Goal: Task Accomplishment & Management: Complete application form

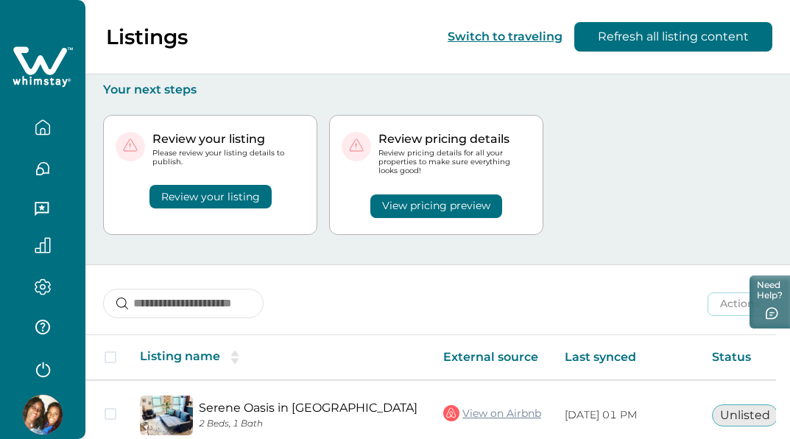
click at [196, 202] on button "Review your listing" at bounding box center [210, 197] width 122 height 24
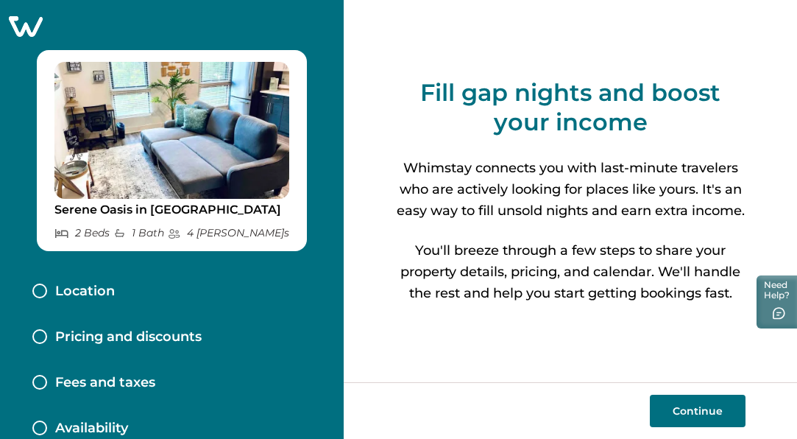
click at [679, 399] on button "Continue" at bounding box center [698, 410] width 96 height 32
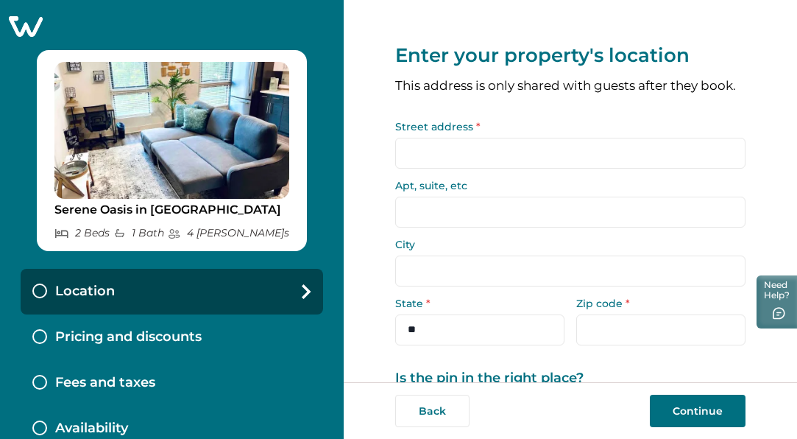
click at [439, 169] on input "Street address *" at bounding box center [570, 153] width 350 height 31
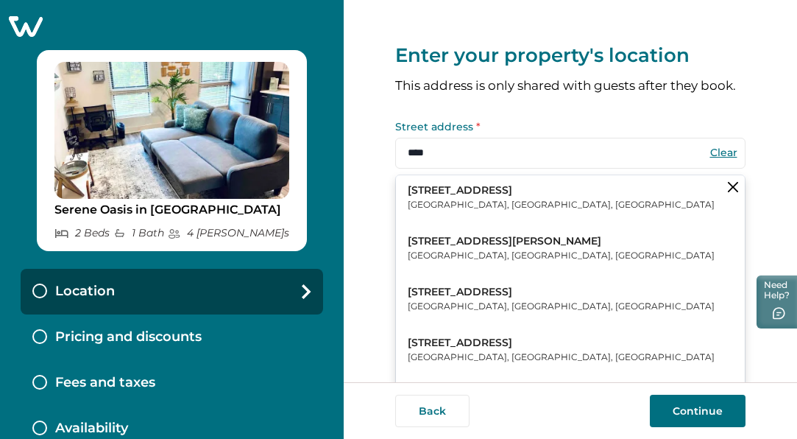
click at [449, 212] on p "Atlanta, GA, USA" at bounding box center [561, 204] width 307 height 15
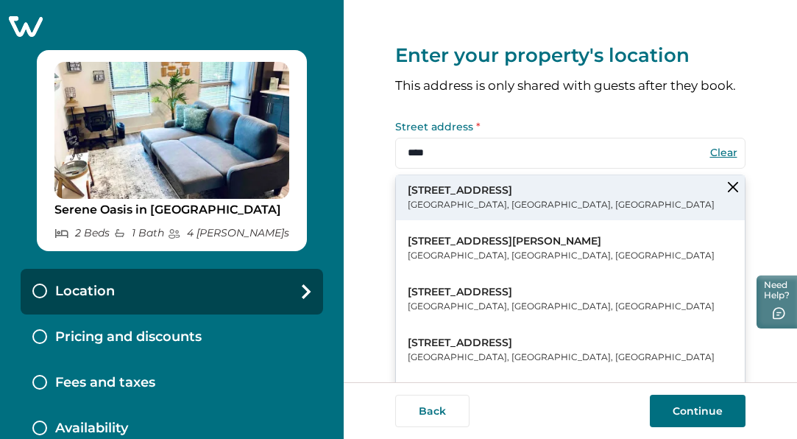
type input "**********"
type input "*******"
select select "**"
type input "*****"
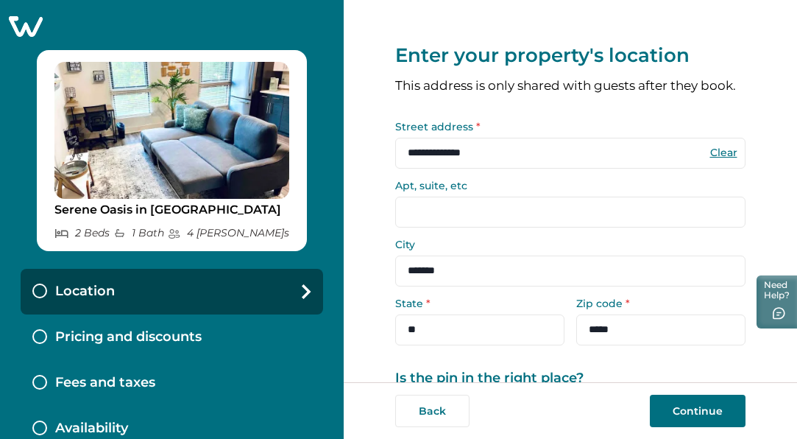
click at [425, 216] on input "Apt, suite, etc" at bounding box center [570, 212] width 350 height 31
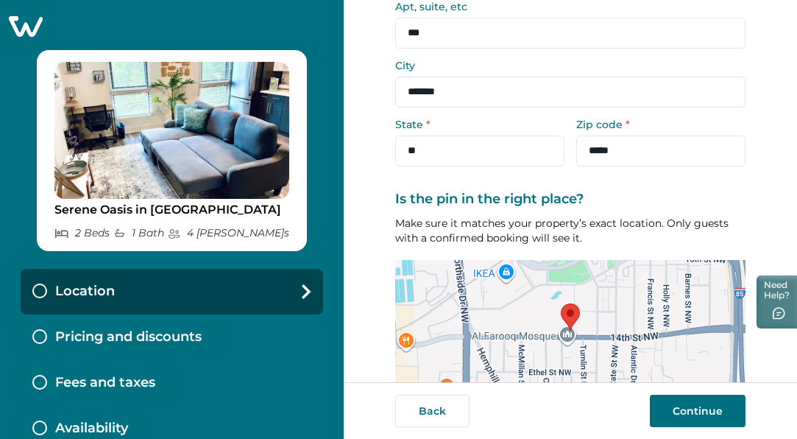
scroll to position [273, 0]
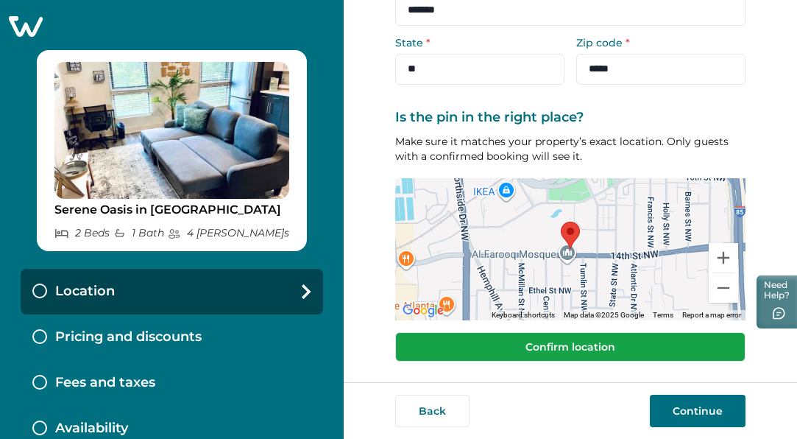
type input "***"
click at [559, 339] on button "Confirm location" at bounding box center [570, 346] width 350 height 29
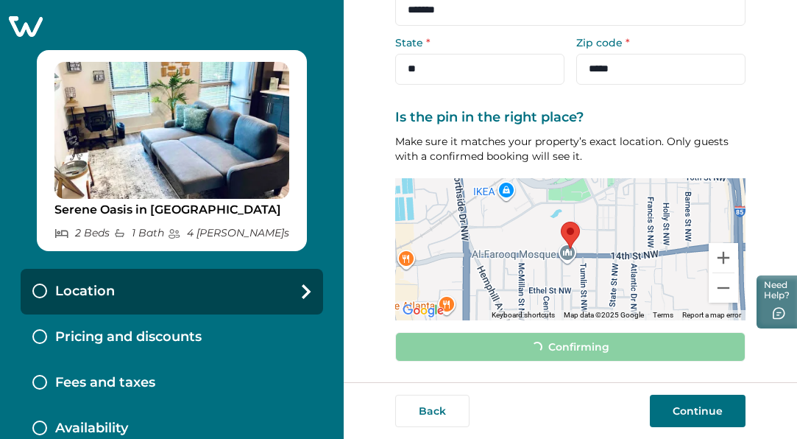
scroll to position [263, 0]
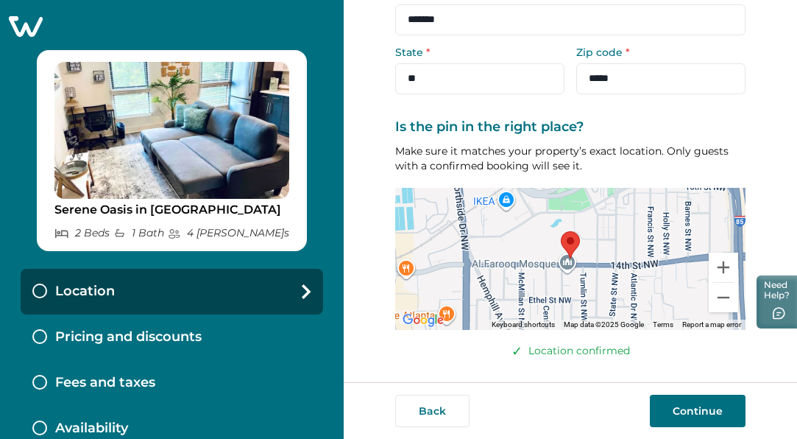
click at [673, 406] on button "Continue" at bounding box center [698, 410] width 96 height 32
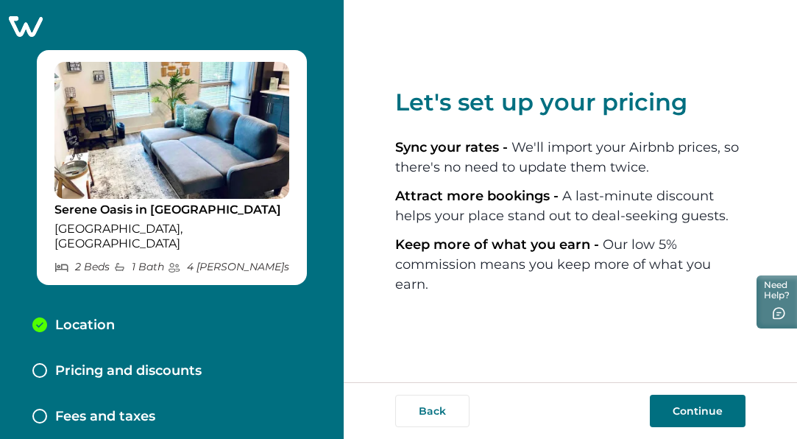
click at [709, 408] on button "Continue" at bounding box center [698, 410] width 96 height 32
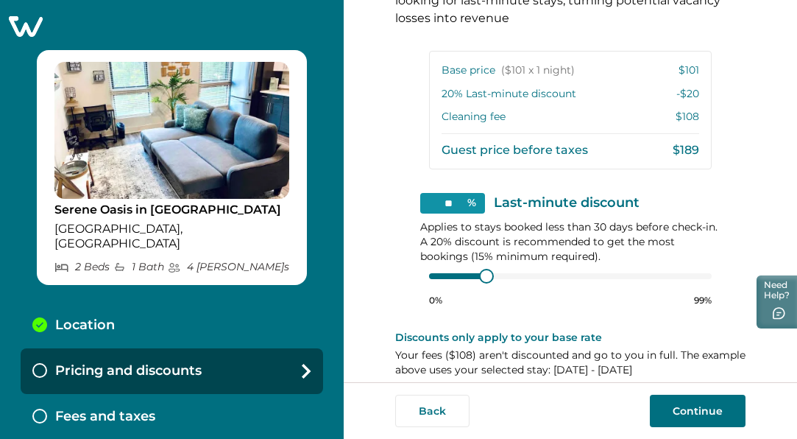
scroll to position [436, 0]
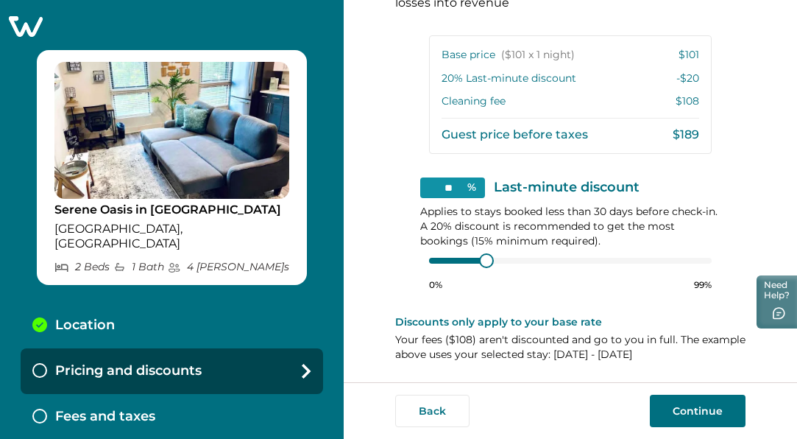
click at [676, 424] on button "Continue" at bounding box center [698, 410] width 96 height 32
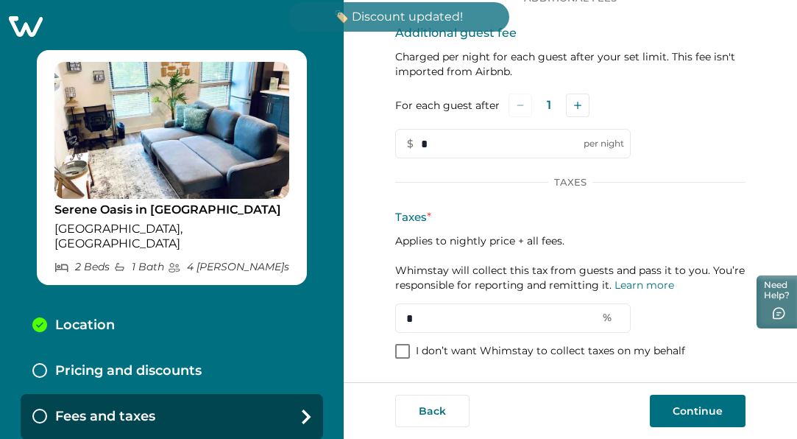
scroll to position [183, 0]
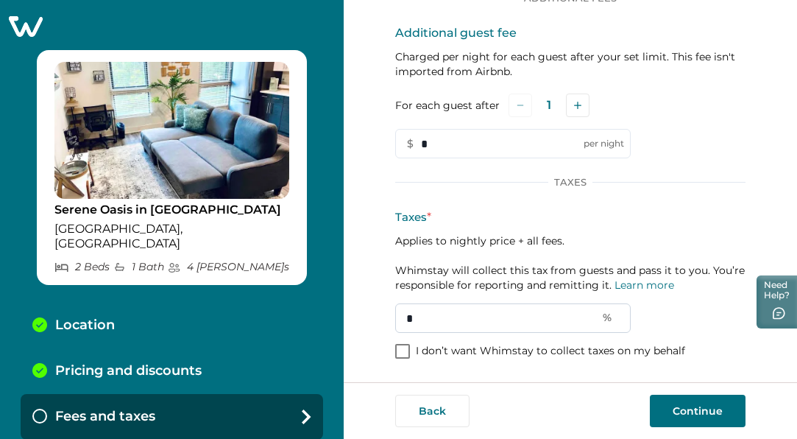
click at [474, 322] on input "*" at bounding box center [513, 317] width 236 height 29
type input "**"
drag, startPoint x: 712, startPoint y: 403, endPoint x: 651, endPoint y: 205, distance: 206.5
click at [651, 205] on div "Set up your fees and taxes Cleaning fee (per stay) Imported from Airbnb Fee may…" at bounding box center [570, 99] width 350 height 564
click at [470, 150] on input "*" at bounding box center [513, 143] width 236 height 29
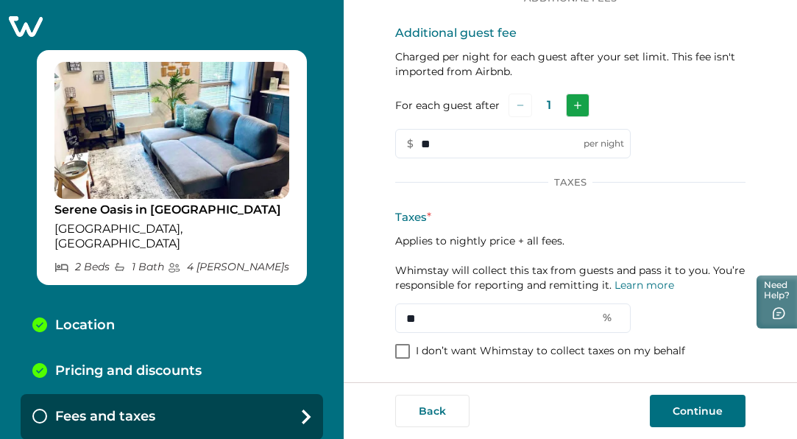
type input "**"
click at [577, 102] on icon "Add" at bounding box center [577, 105] width 7 height 7
click at [673, 405] on button "Continue" at bounding box center [698, 410] width 96 height 32
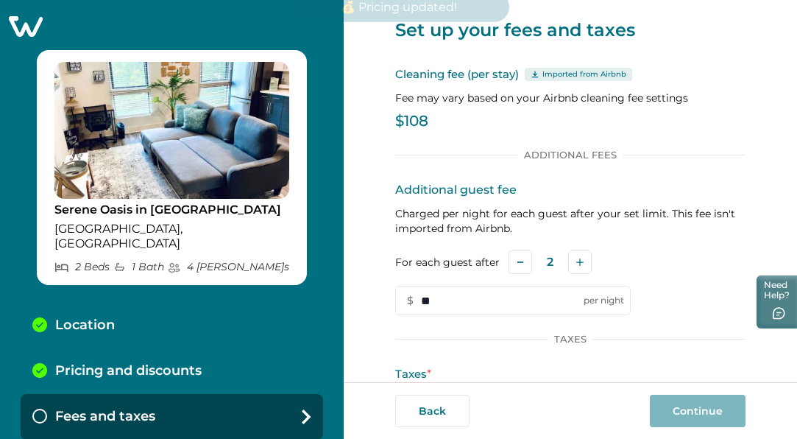
scroll to position [32, 0]
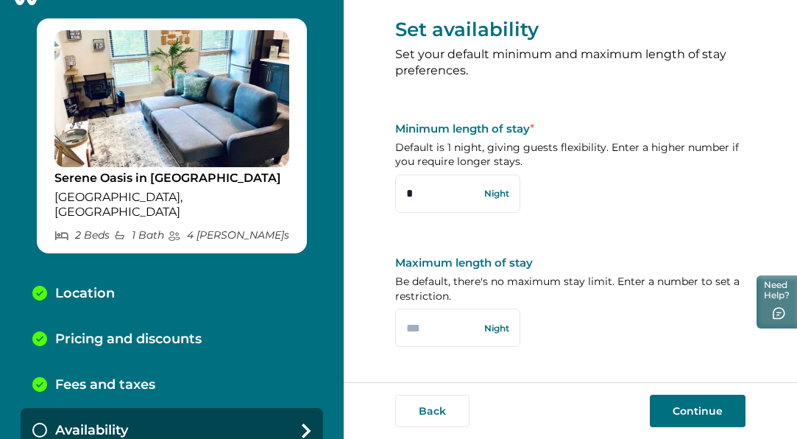
click at [693, 414] on button "Continue" at bounding box center [698, 410] width 96 height 32
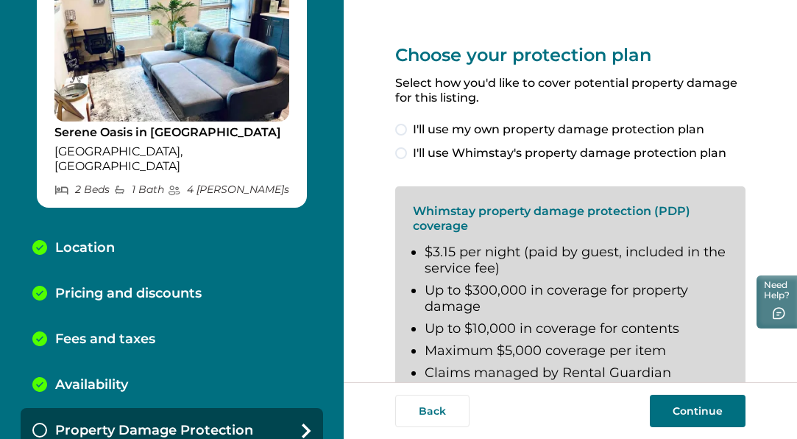
click at [400, 154] on span at bounding box center [401, 153] width 12 height 12
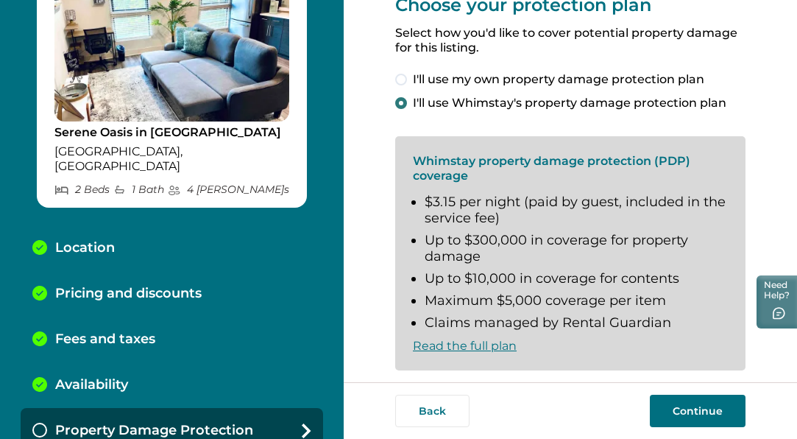
scroll to position [110, 0]
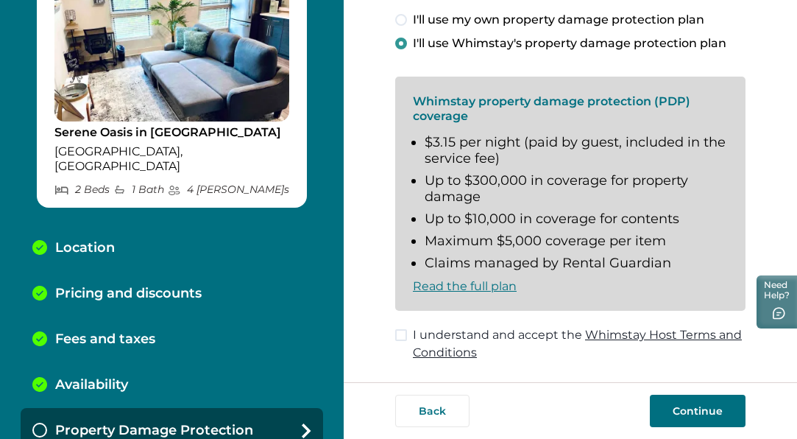
click at [403, 336] on span at bounding box center [401, 335] width 12 height 12
click at [689, 413] on button "Continue" at bounding box center [698, 410] width 96 height 32
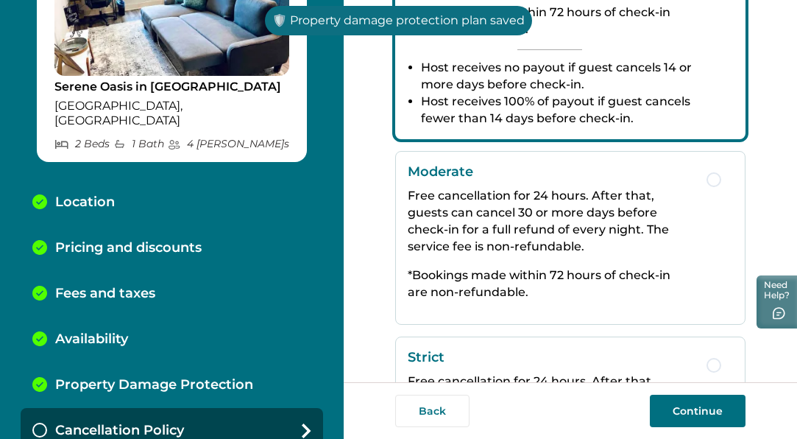
scroll to position [506, 0]
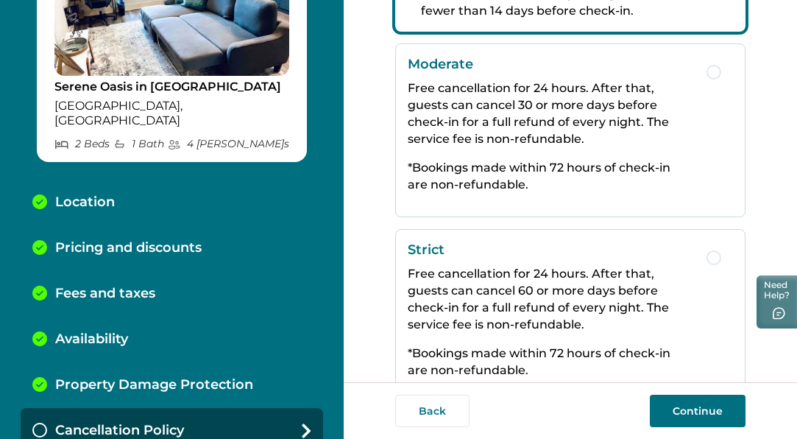
click at [558, 251] on p "Strict" at bounding box center [550, 249] width 284 height 16
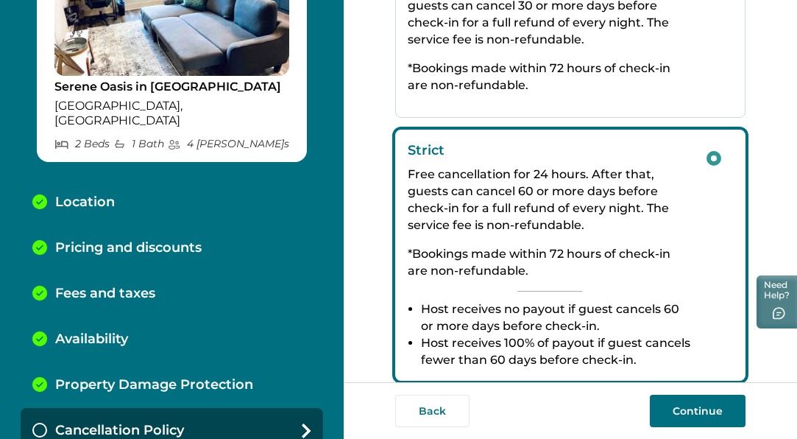
scroll to position [527, 0]
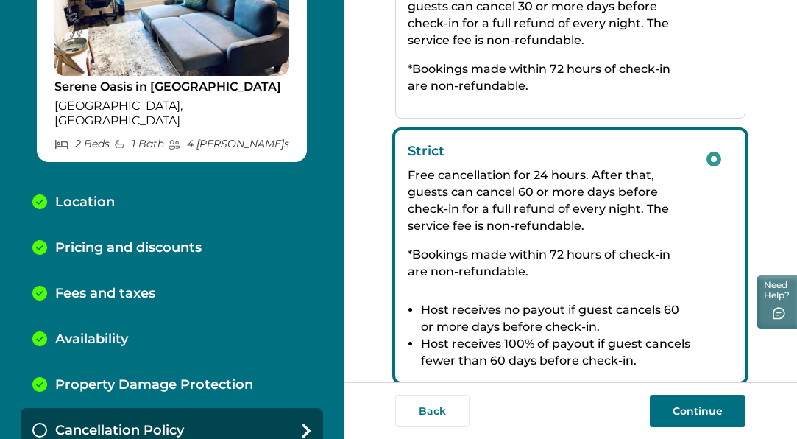
click at [620, 95] on div "Moderate Free cancellation for 24 hours. After that, guests can cancel 30 or mo…" at bounding box center [550, 31] width 284 height 149
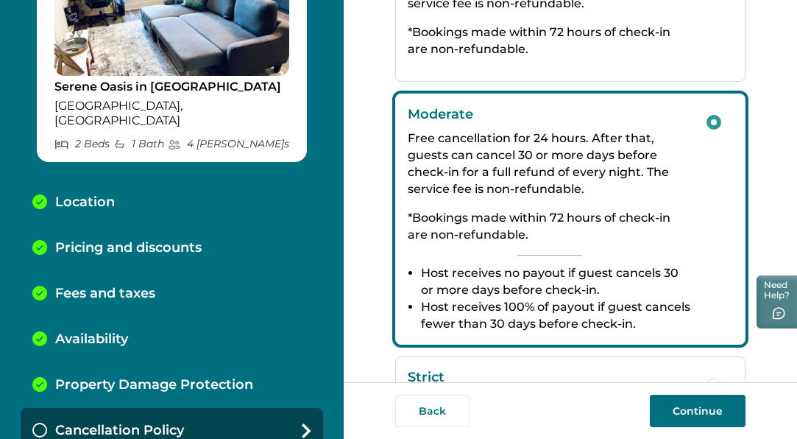
scroll to position [383, 0]
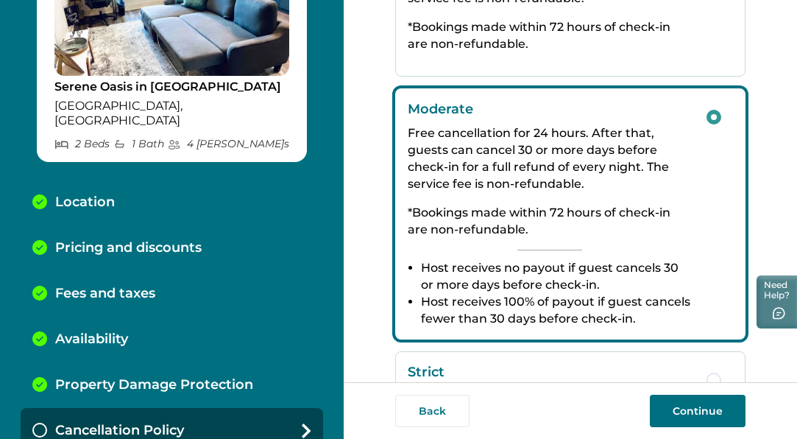
click at [674, 408] on button "Continue" at bounding box center [698, 410] width 96 height 32
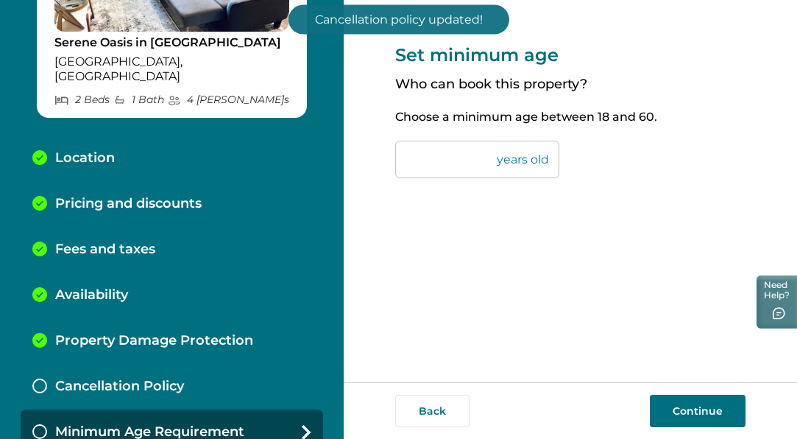
scroll to position [169, 0]
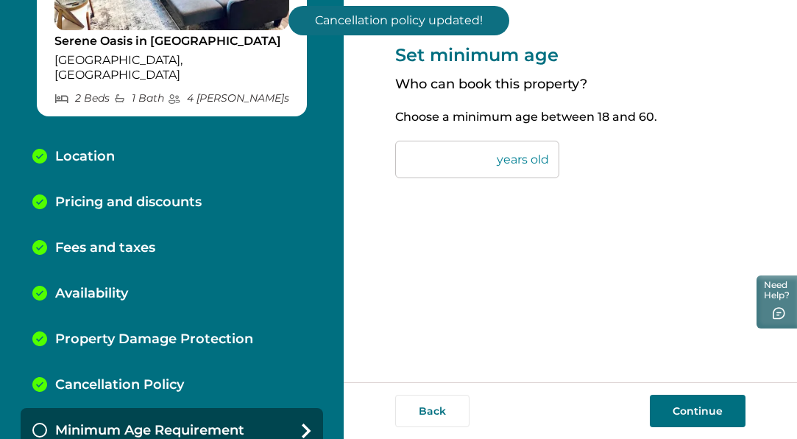
click at [675, 414] on button "Continue" at bounding box center [698, 410] width 96 height 32
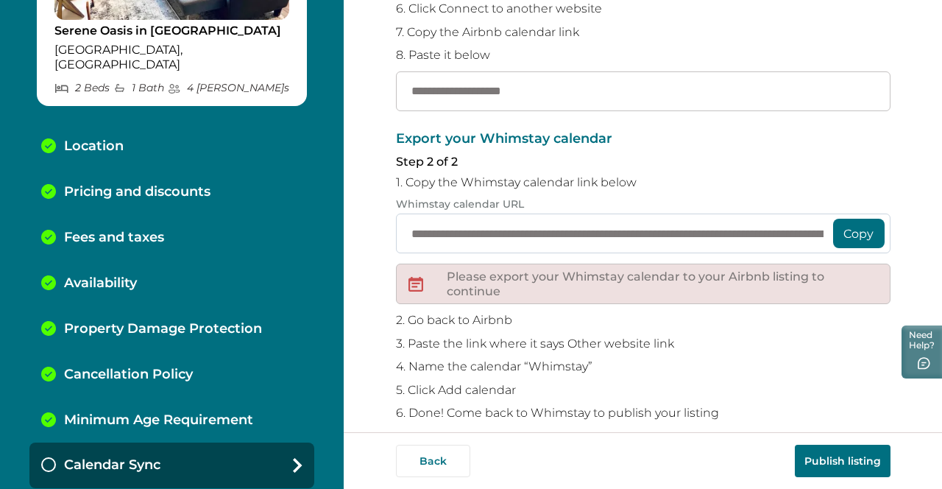
scroll to position [305, 0]
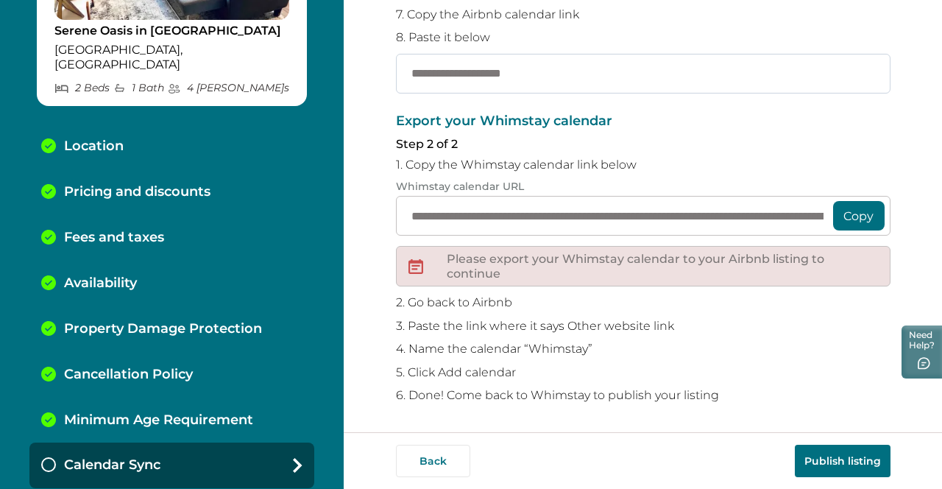
click at [517, 77] on input "text" at bounding box center [643, 74] width 495 height 40
paste input "**********"
type input "**********"
click at [796, 211] on button "Copy" at bounding box center [859, 215] width 52 height 29
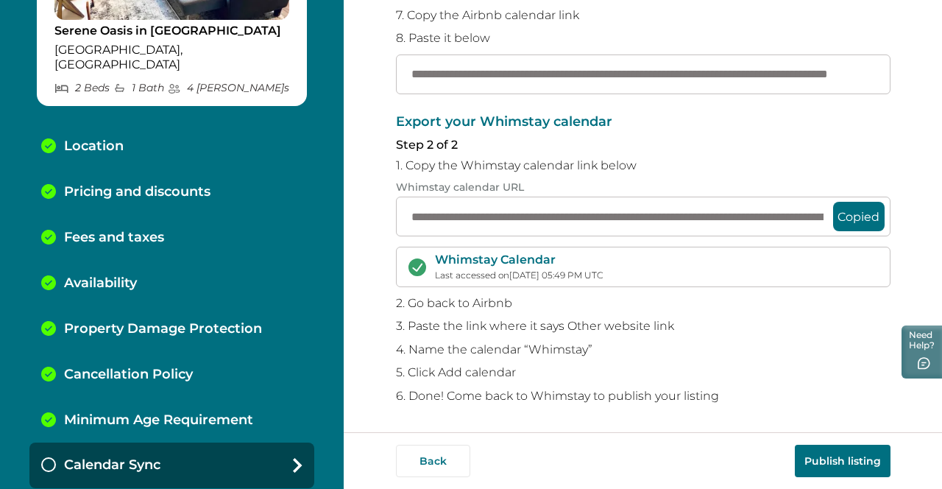
scroll to position [305, 0]
click at [796, 438] on button "Publish listing" at bounding box center [843, 461] width 96 height 32
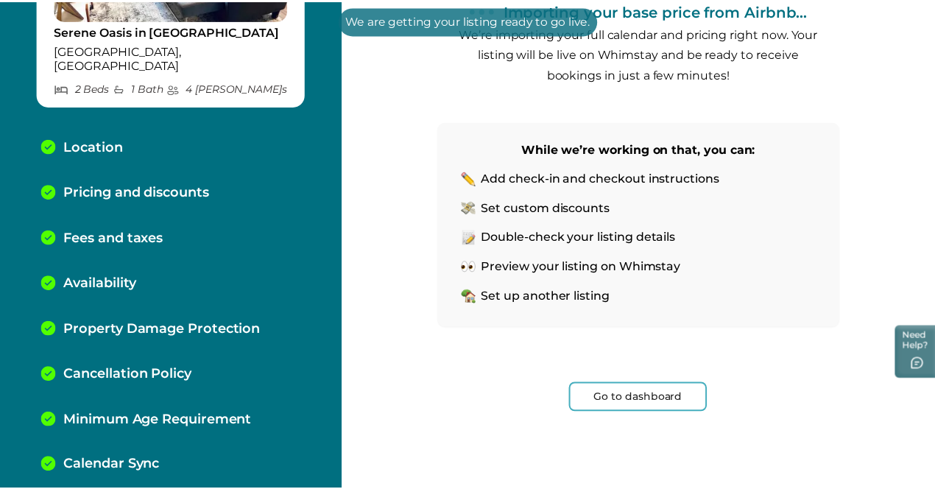
scroll to position [225, 0]
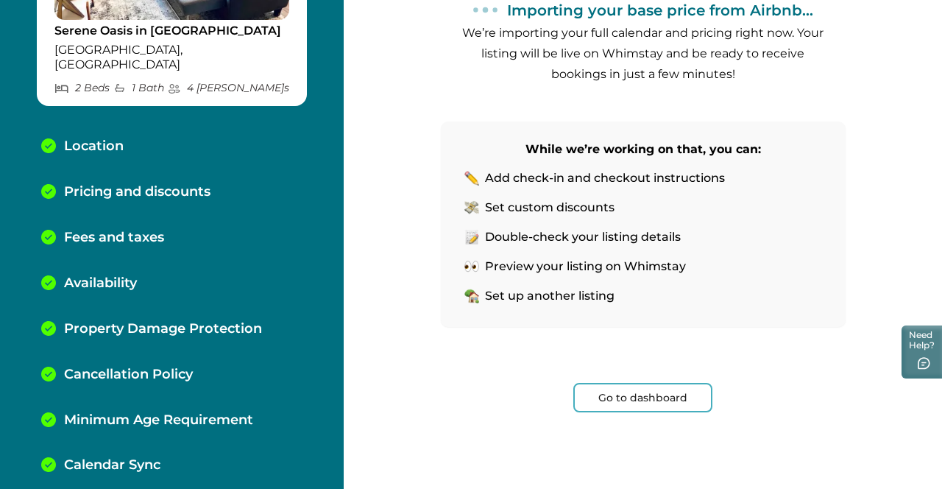
click at [612, 394] on button "Go to dashboard" at bounding box center [642, 397] width 139 height 29
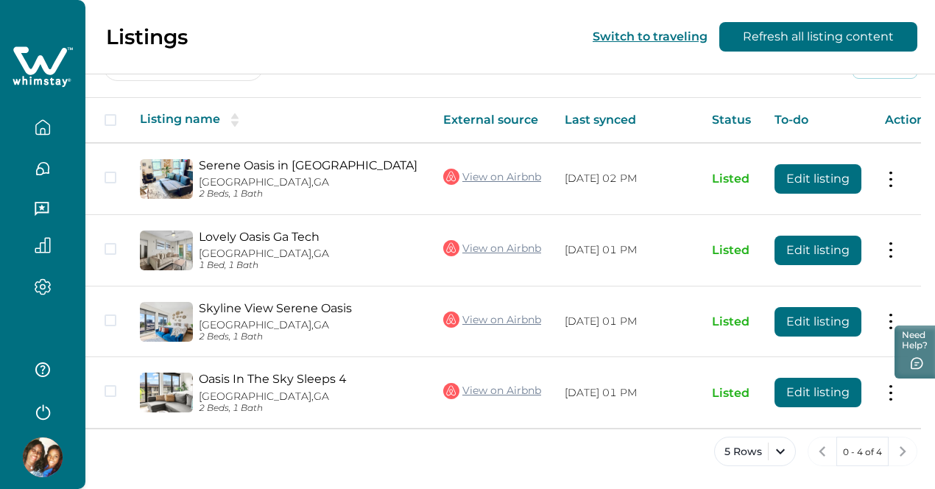
scroll to position [50, 0]
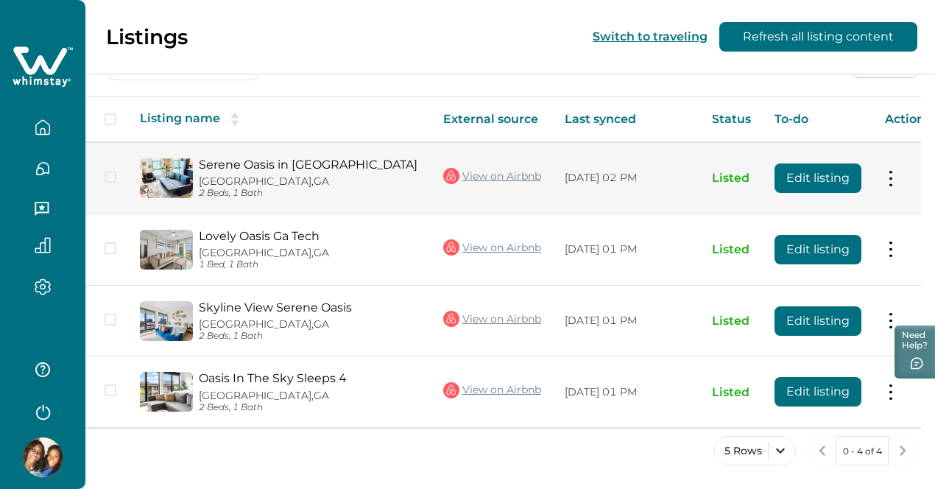
click at [796, 180] on button at bounding box center [891, 177] width 12 height 15
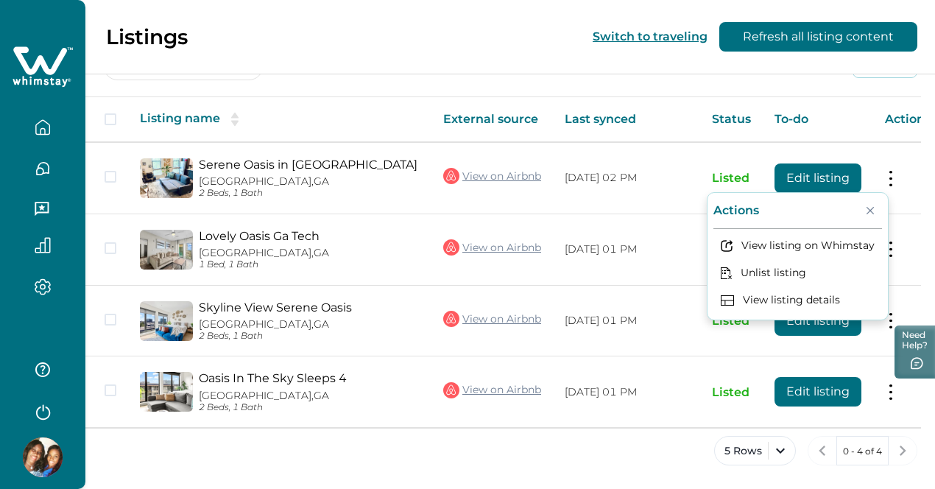
click at [684, 79] on div "Actions Actions Publish listing Unlist listing Listing name External source Las…" at bounding box center [509, 257] width 849 height 461
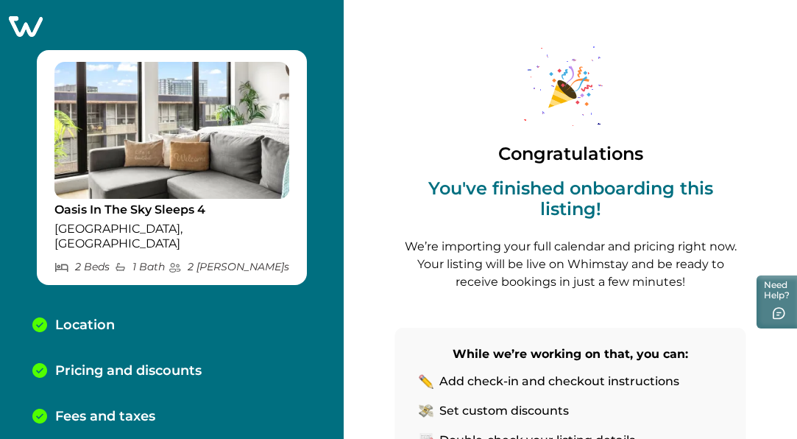
scroll to position [65, 0]
